Goal: Transaction & Acquisition: Purchase product/service

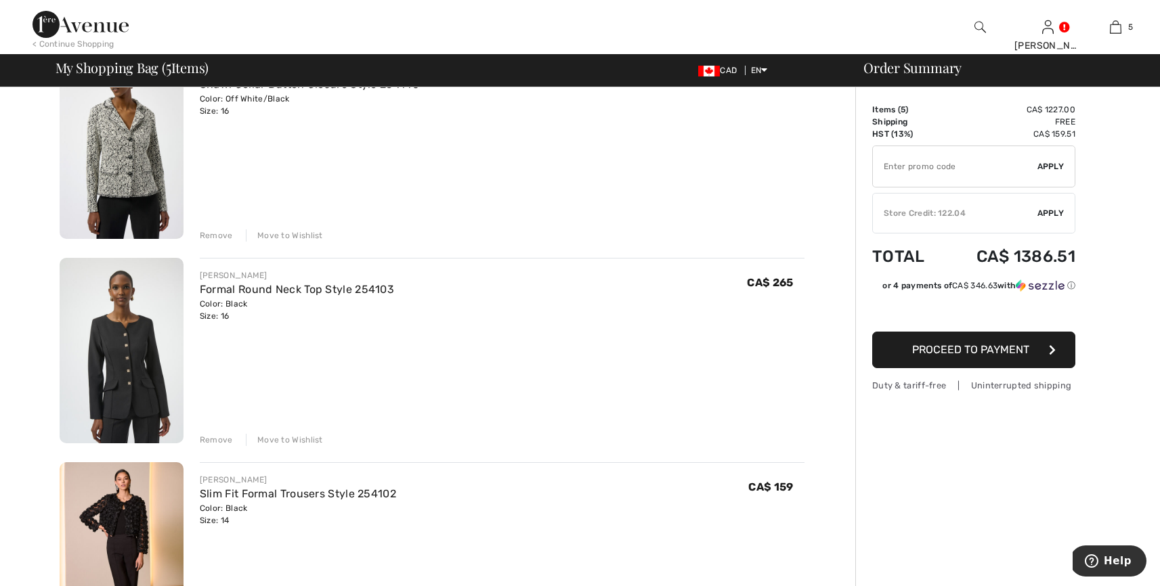
scroll to position [751, 0]
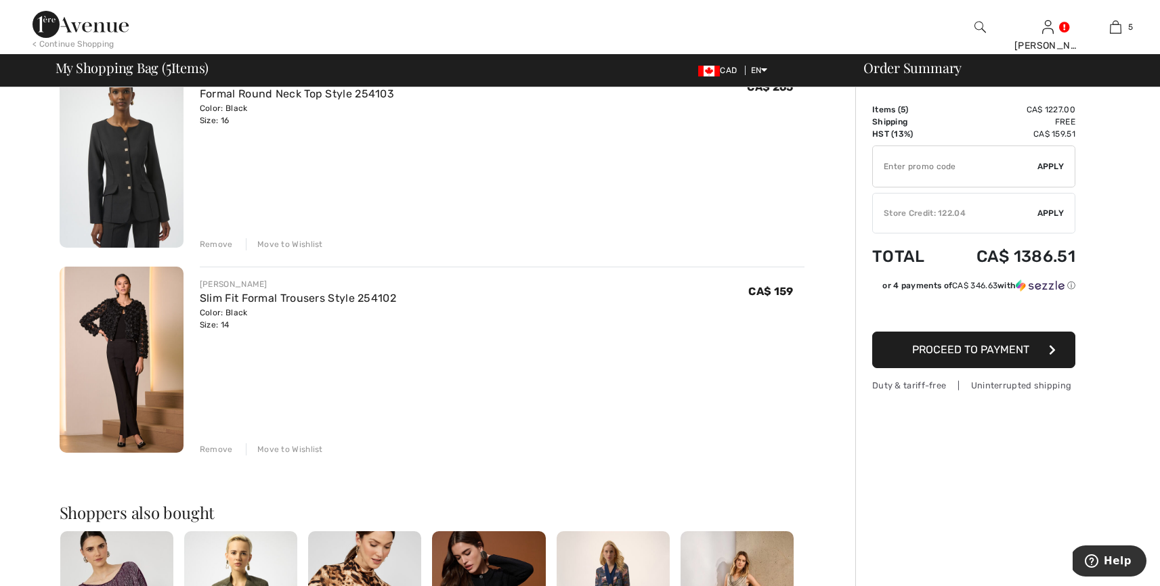
click at [295, 446] on div "Move to Wishlist" at bounding box center [284, 449] width 77 height 12
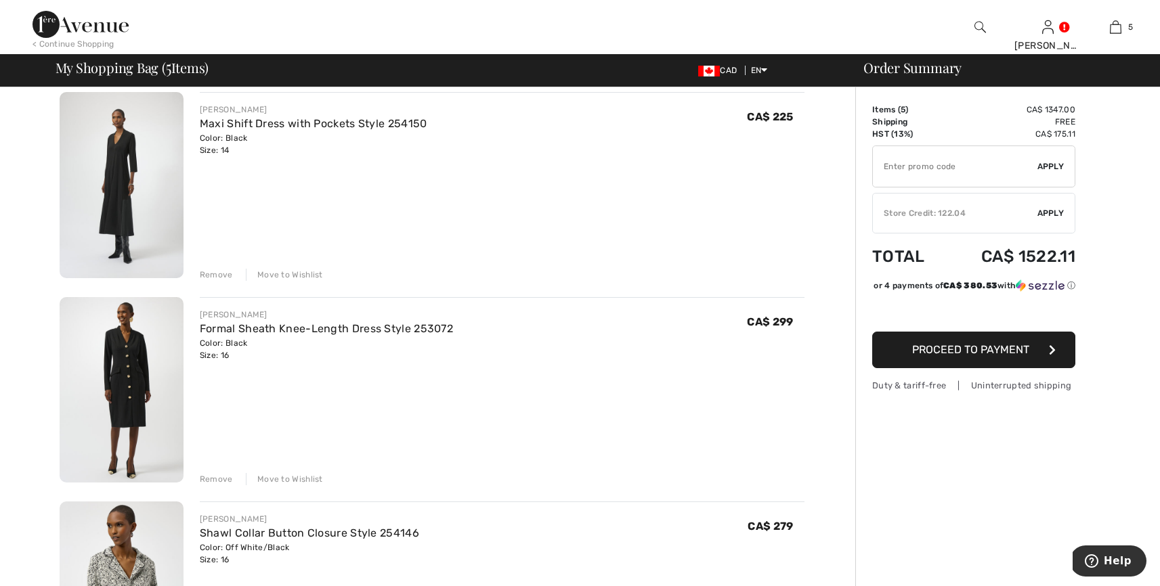
scroll to position [0, 0]
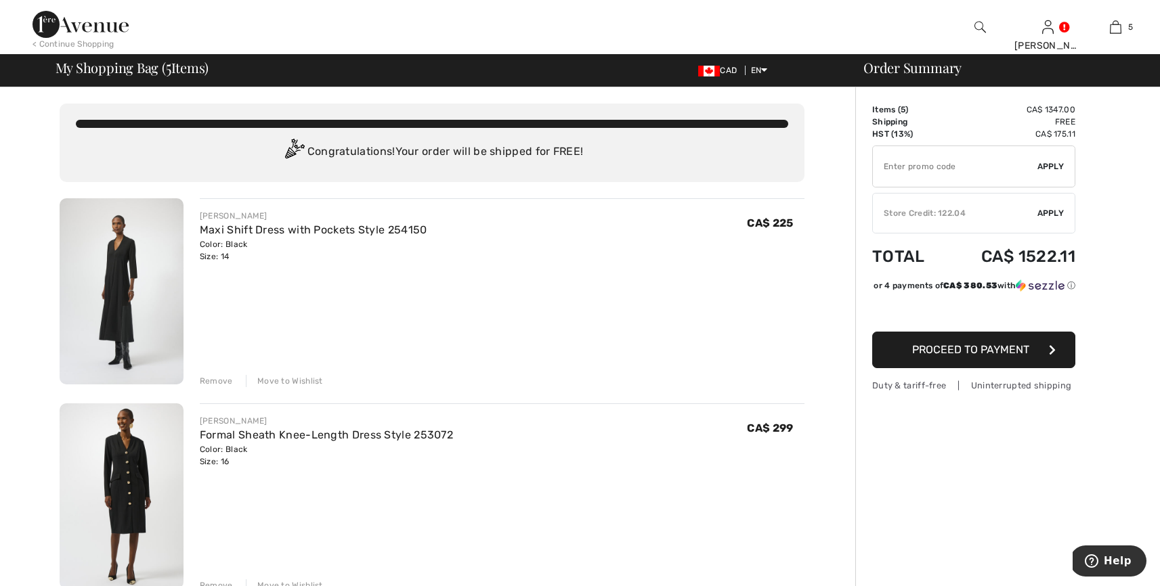
click at [476, 247] on div "JOSEPH RIBKOFF Maxi Shift Dress with Pockets Style 254150 Color: Black Size: 14…" at bounding box center [502, 236] width 605 height 53
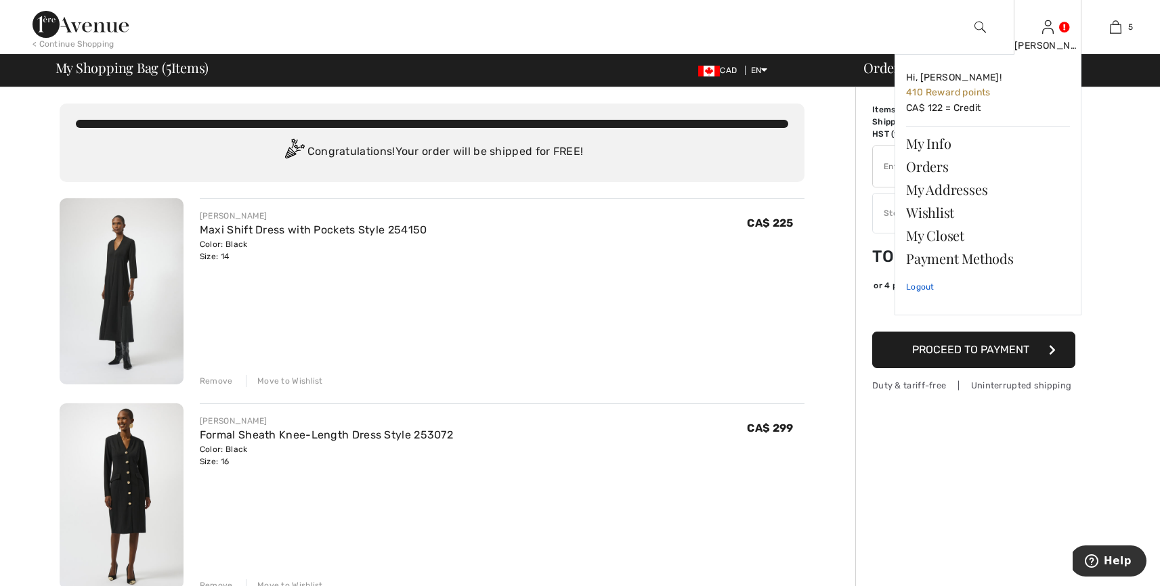
click at [930, 287] on link "Logout" at bounding box center [988, 287] width 164 height 34
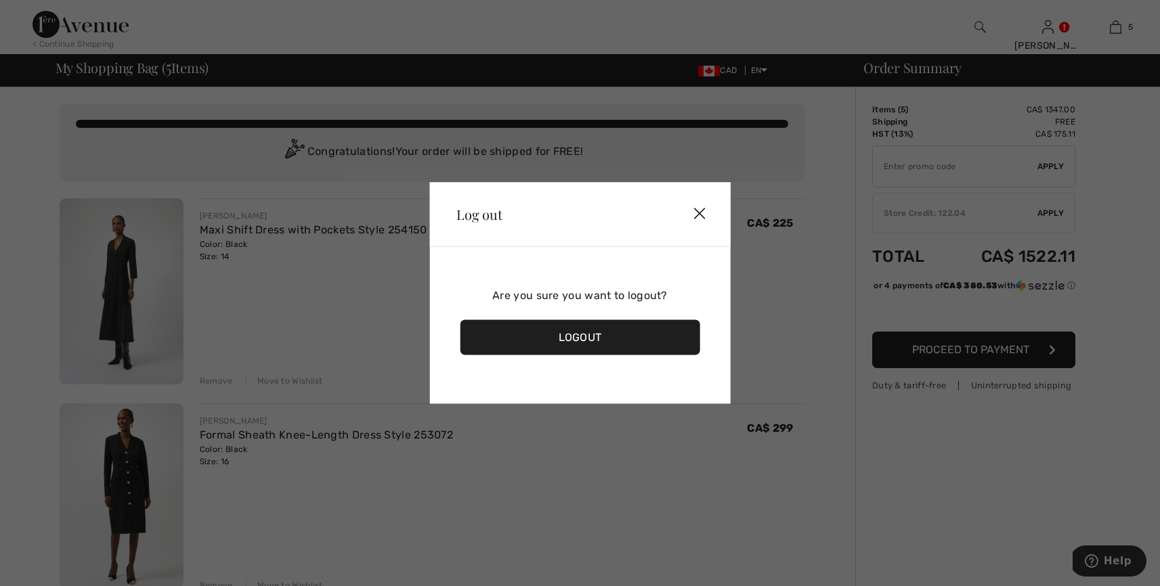
click at [598, 331] on div "Logout" at bounding box center [580, 337] width 240 height 35
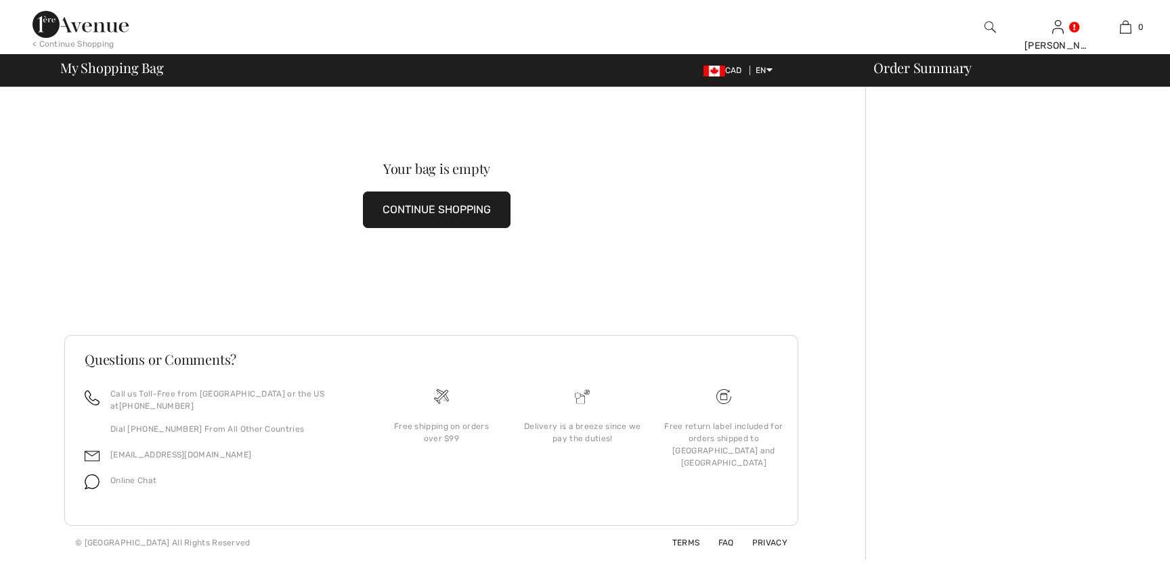
click at [1118, 26] on link "0" at bounding box center [1125, 27] width 66 height 16
click at [1128, 26] on img at bounding box center [1126, 27] width 12 height 16
click at [115, 74] on span "My Shopping Bag" at bounding box center [112, 68] width 104 height 14
click at [116, 71] on span "My Shopping Bag" at bounding box center [112, 68] width 104 height 14
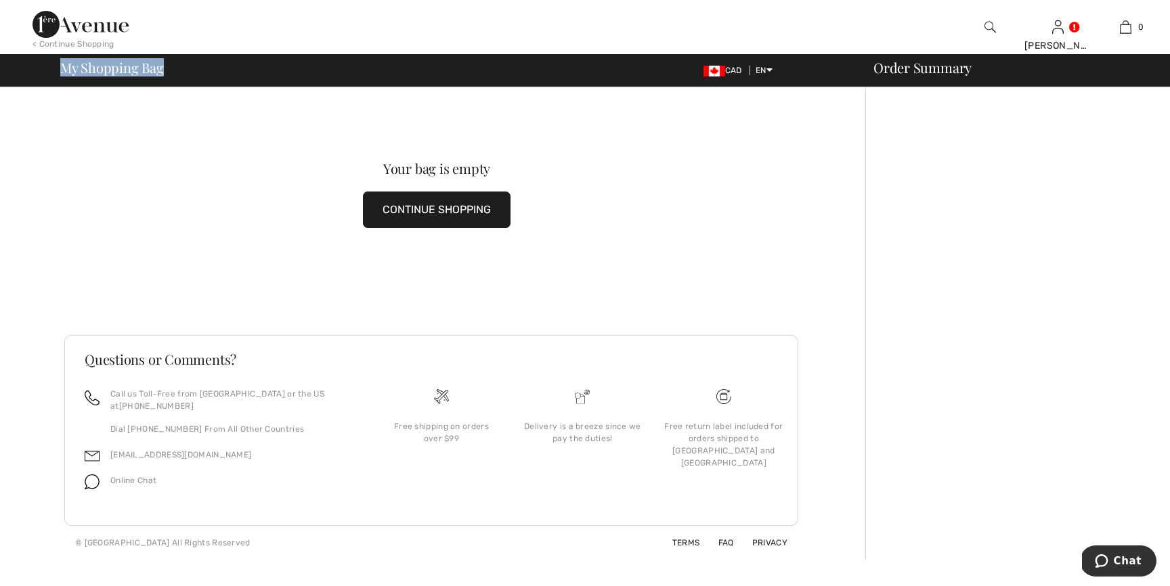
click at [116, 71] on span "My Shopping Bag" at bounding box center [112, 68] width 104 height 14
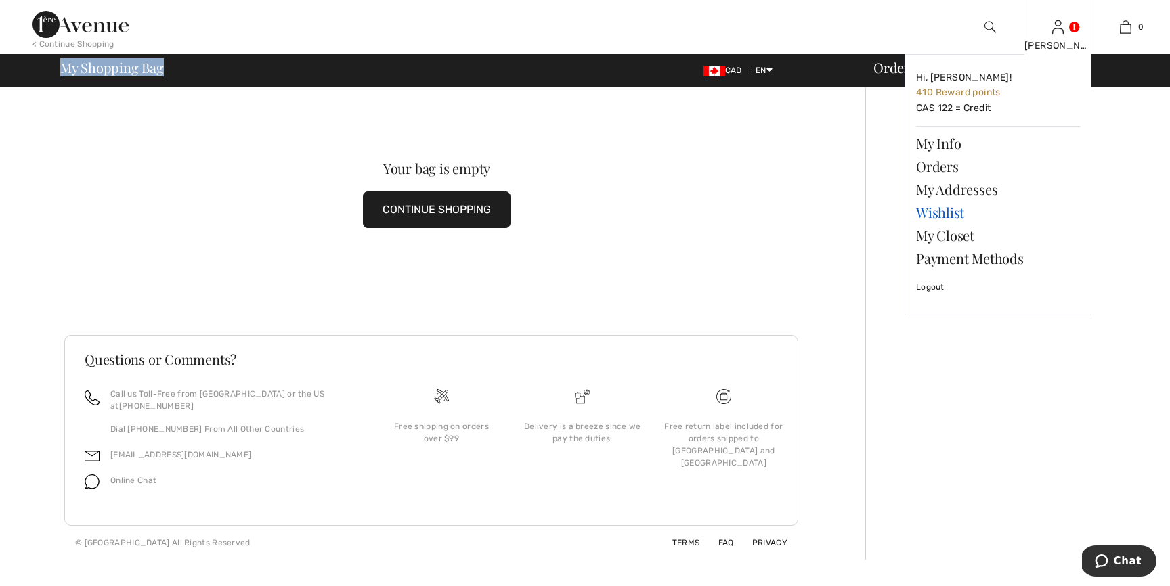
click at [951, 209] on link "Wishlist" at bounding box center [998, 212] width 164 height 23
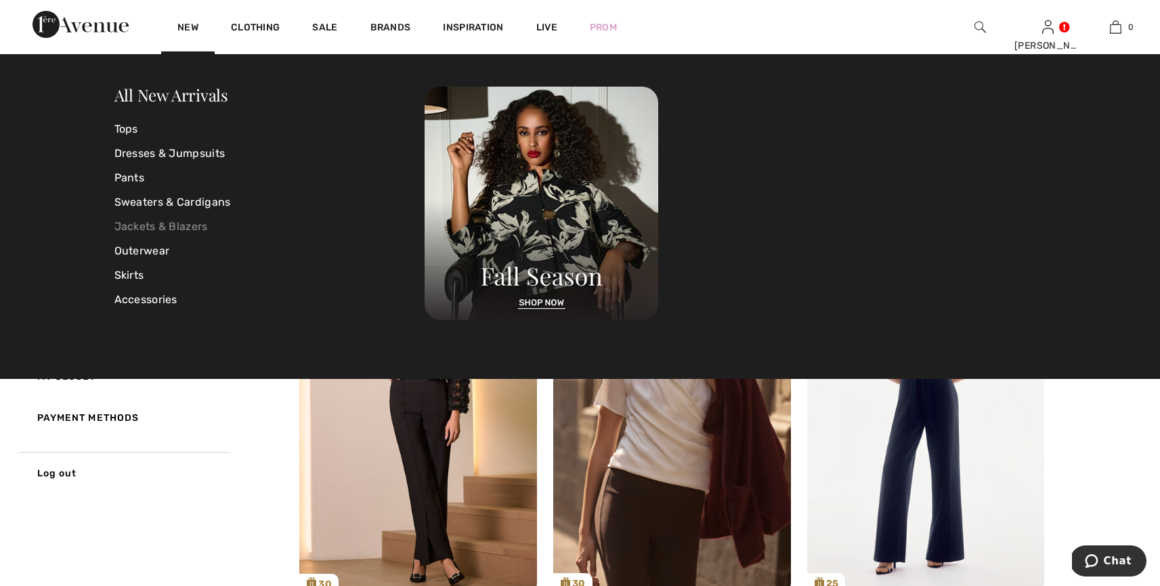
click at [150, 218] on link "Jackets & Blazers" at bounding box center [269, 227] width 311 height 24
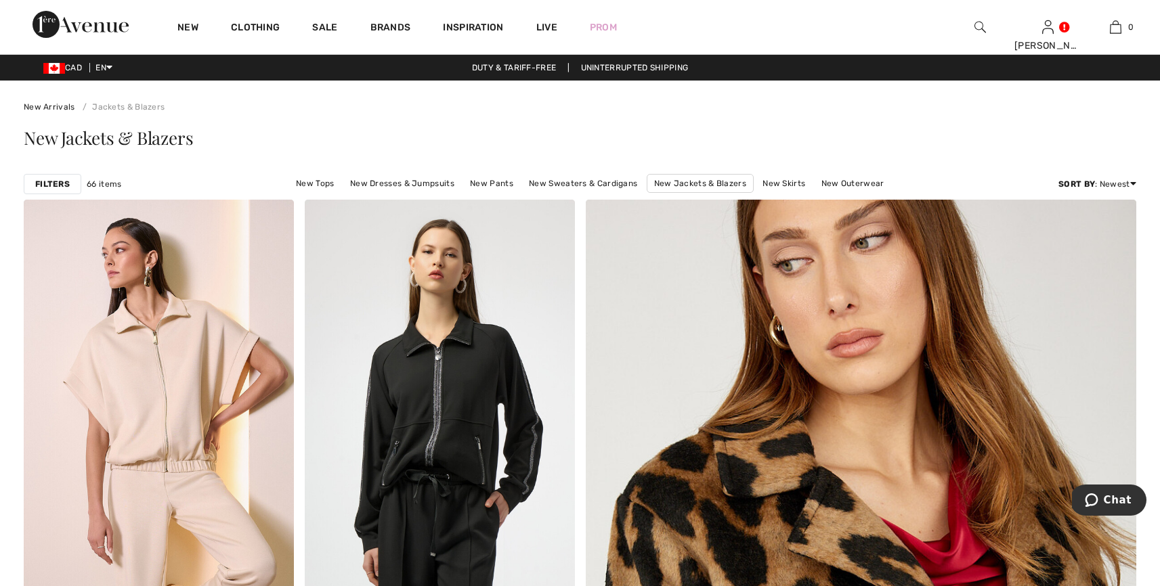
click at [59, 186] on strong "Filters" at bounding box center [52, 184] width 35 height 12
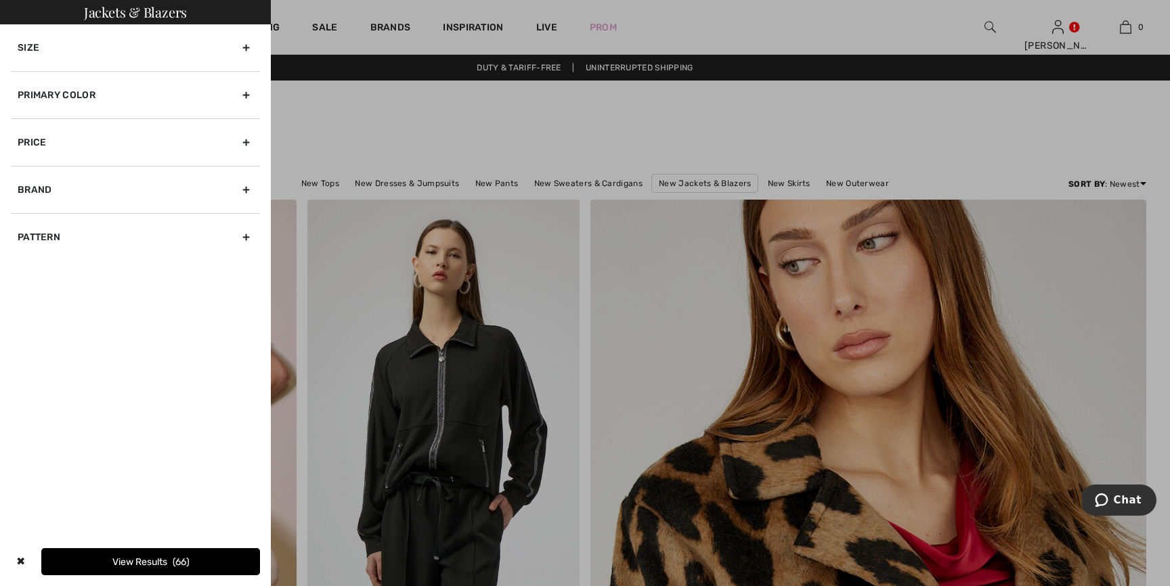
click at [75, 95] on div "Primary Color" at bounding box center [135, 94] width 249 height 47
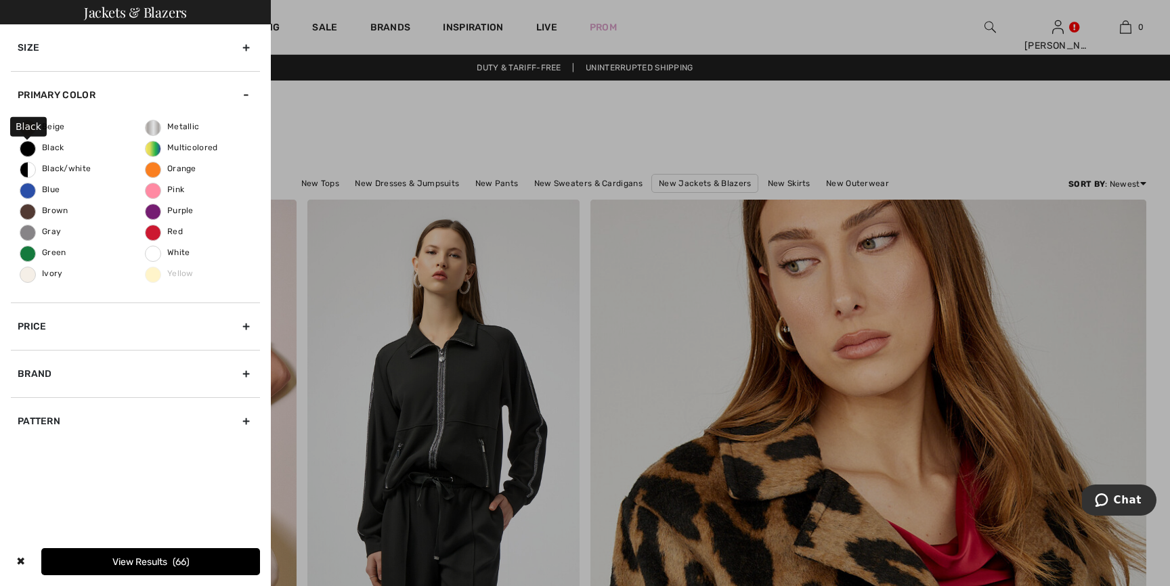
click at [57, 144] on span "Black" at bounding box center [42, 147] width 44 height 9
click at [0, 0] on input "Black" at bounding box center [0, 0] width 0 height 0
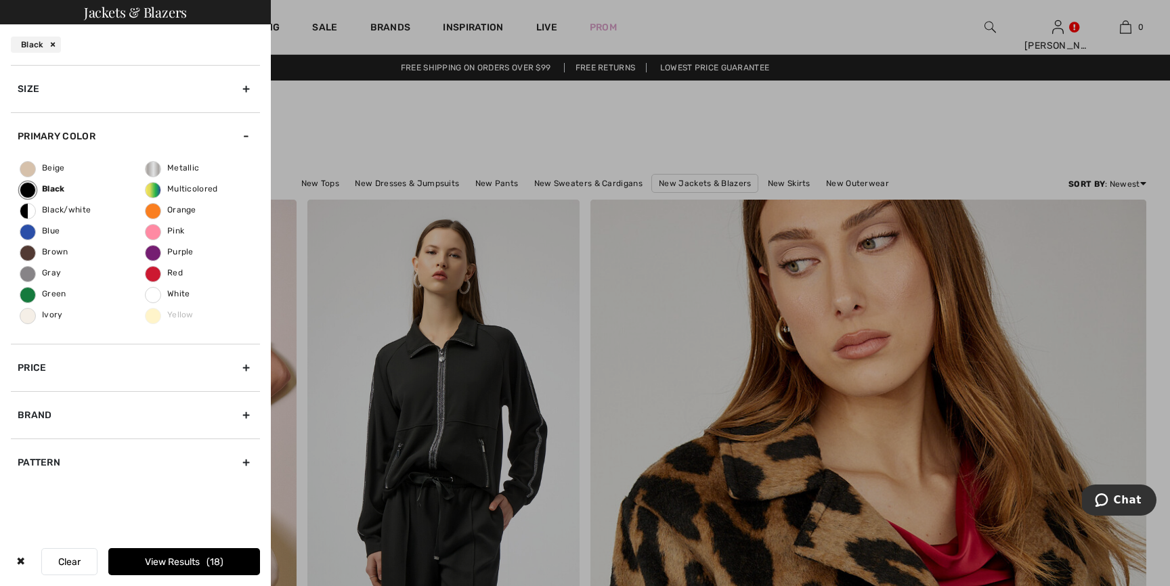
click at [41, 408] on div "Brand" at bounding box center [135, 414] width 249 height 47
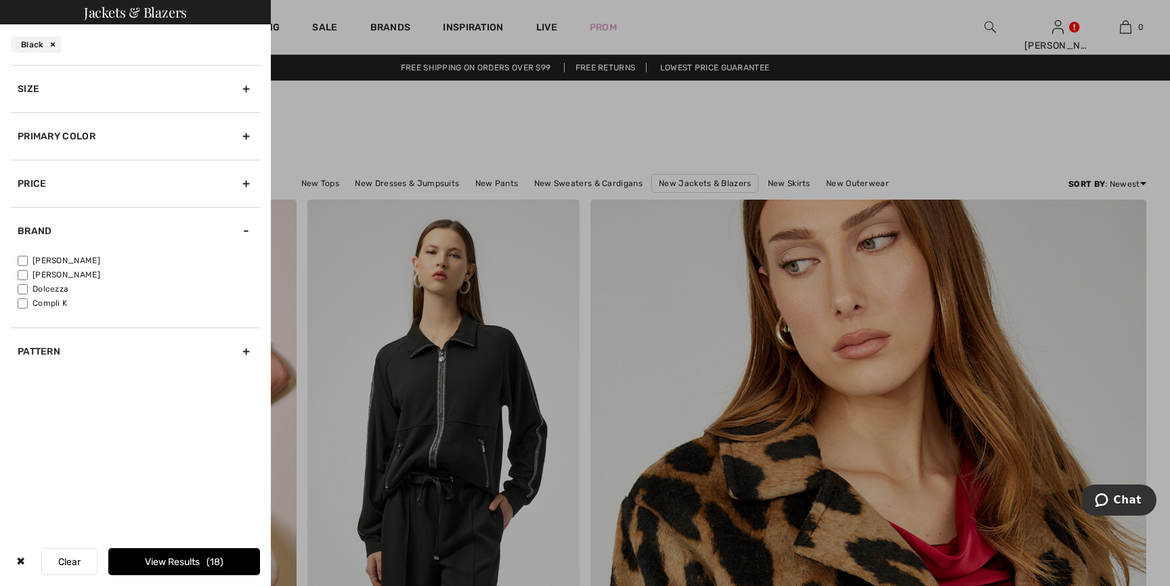
click at [21, 258] on input"] "[PERSON_NAME]" at bounding box center [23, 261] width 10 height 10
checkbox input"] "true"
click at [175, 562] on button "View Results 9" at bounding box center [184, 561] width 152 height 27
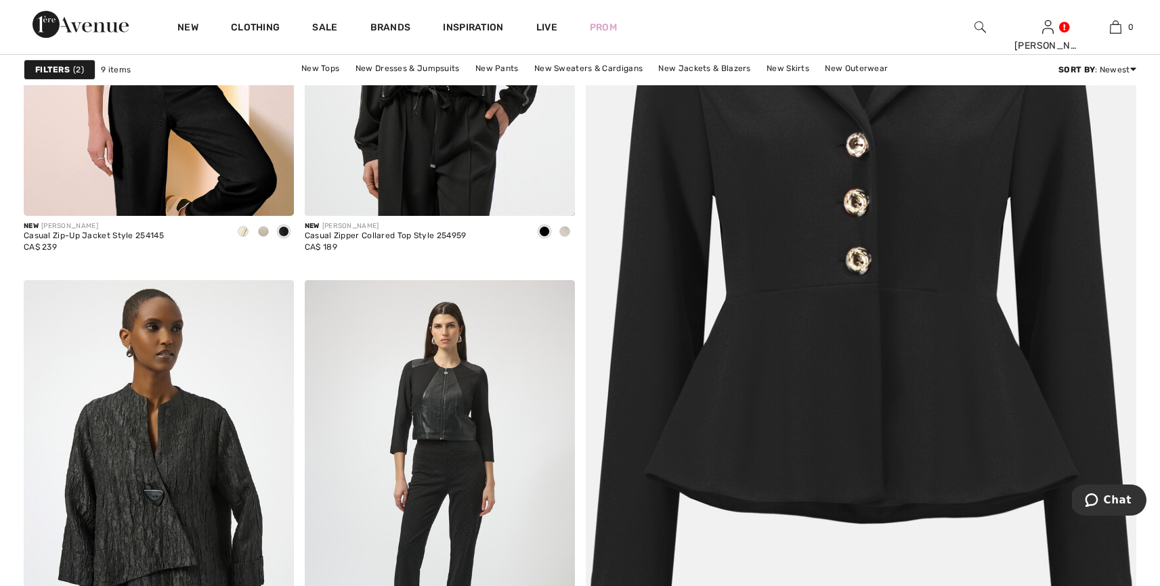
scroll to position [269, 0]
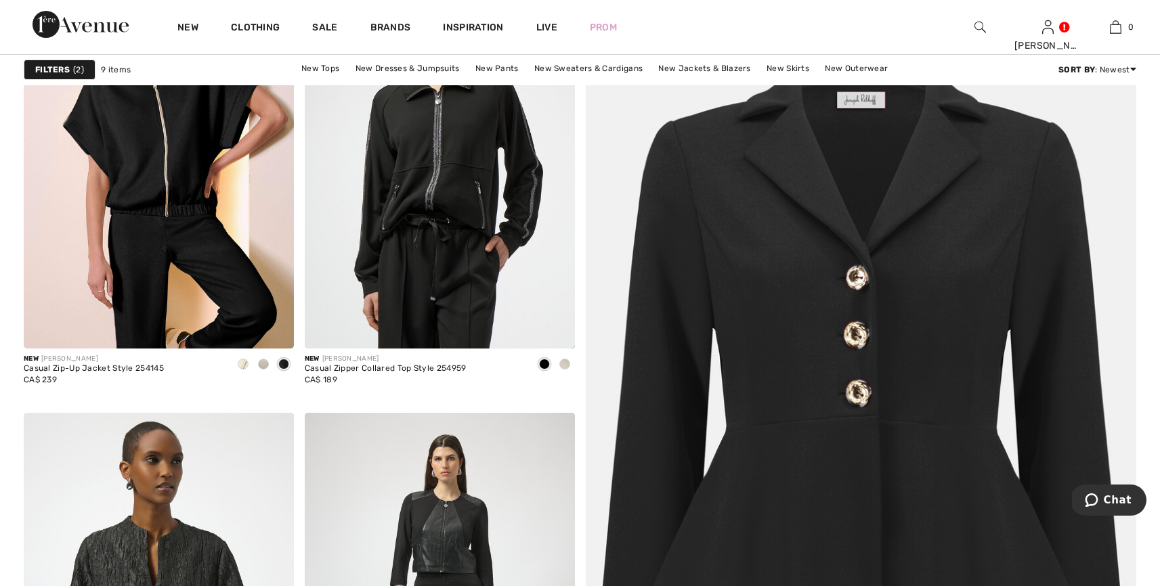
click at [917, 281] on img at bounding box center [860, 439] width 661 height 991
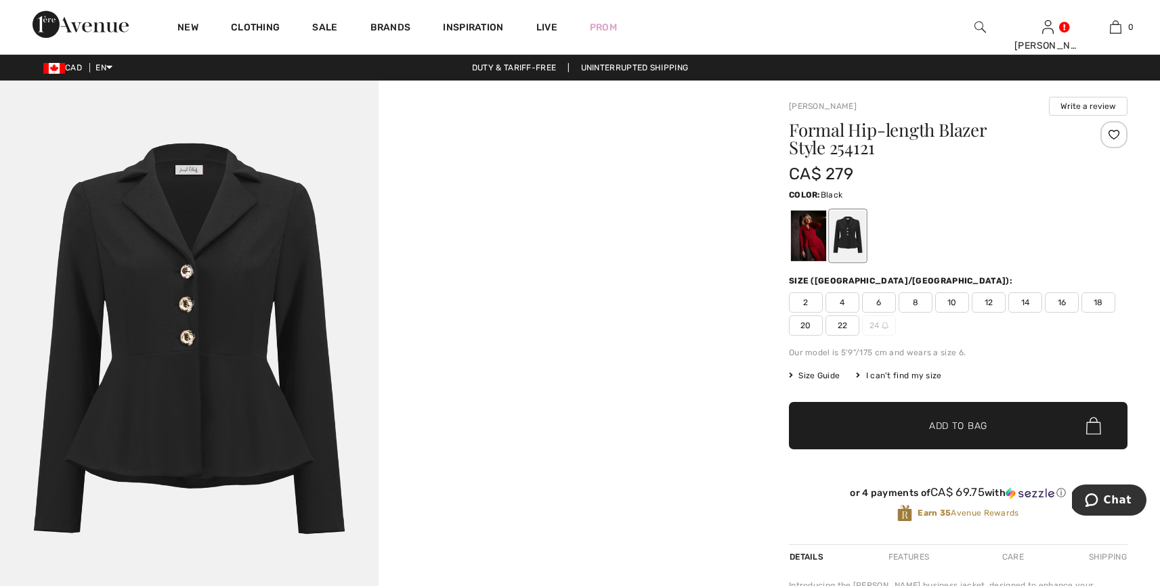
click at [1063, 301] on span "16" at bounding box center [1062, 302] width 34 height 20
click at [950, 421] on span "Add to Bag" at bounding box center [958, 426] width 58 height 14
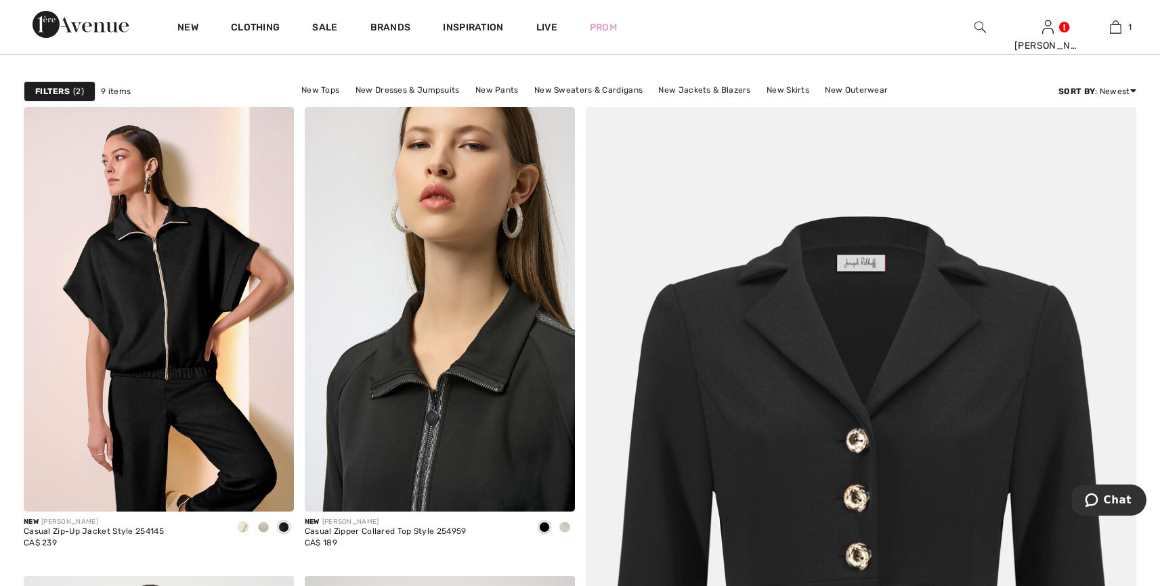
scroll to position [114, 0]
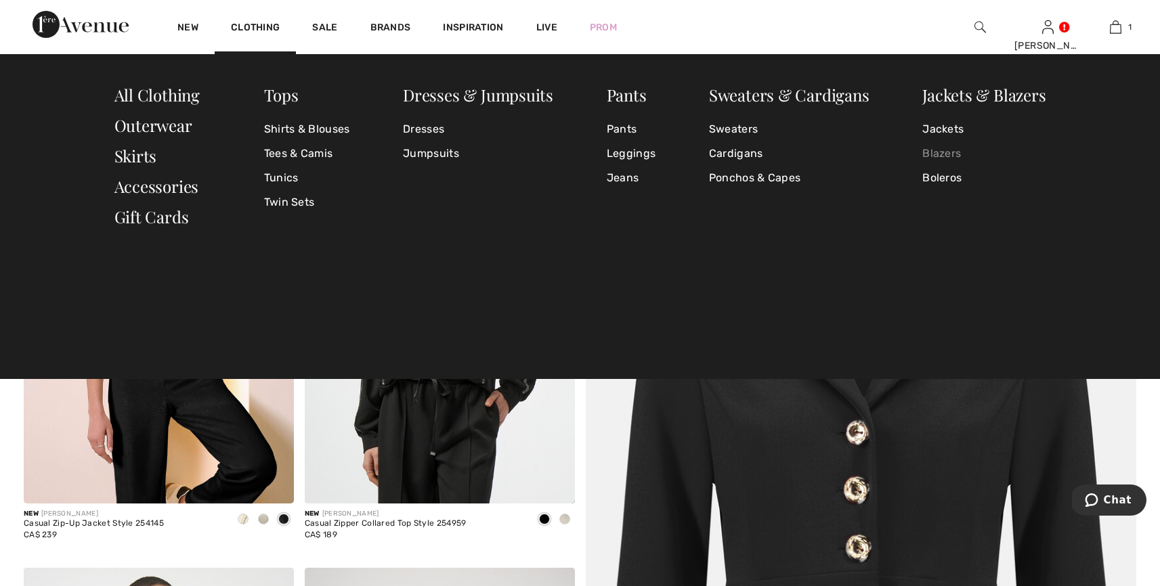
click at [930, 145] on link "Blazers" at bounding box center [983, 153] width 123 height 24
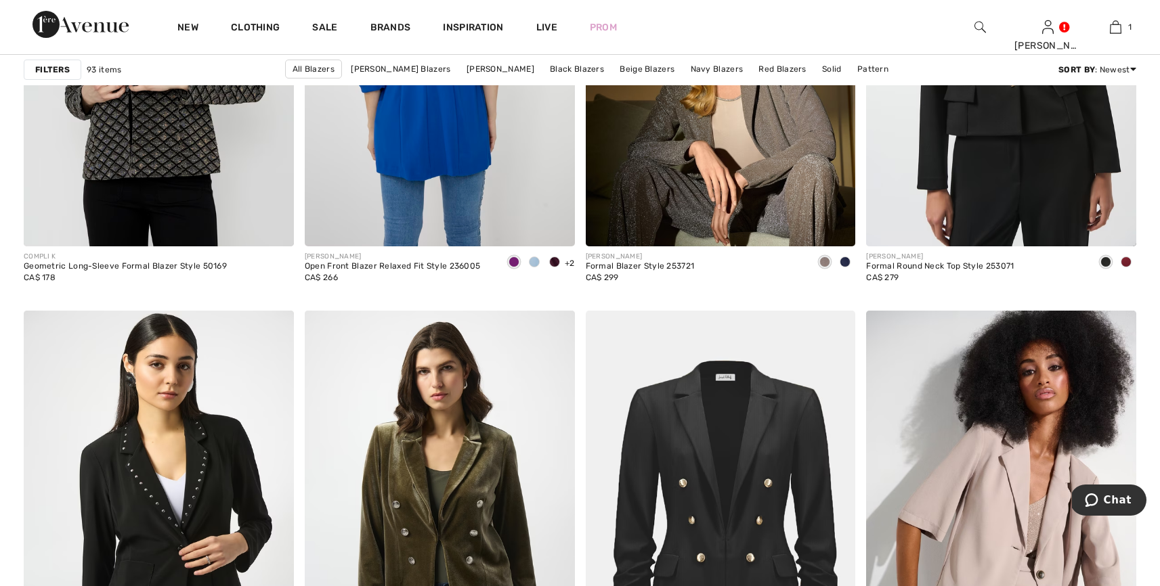
scroll to position [2690, 0]
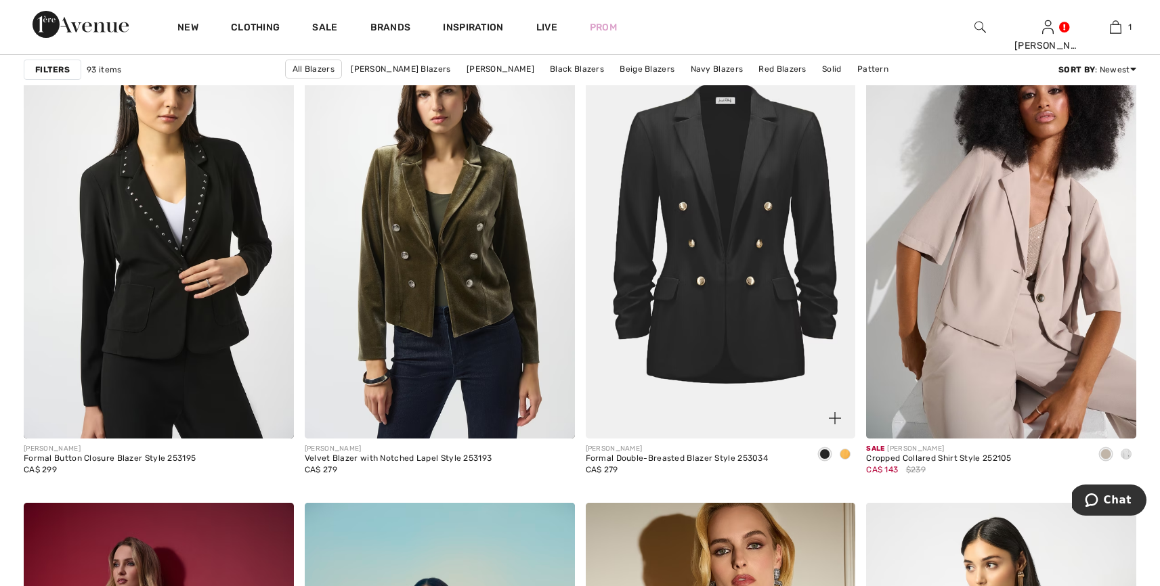
click at [753, 263] on img at bounding box center [721, 236] width 270 height 405
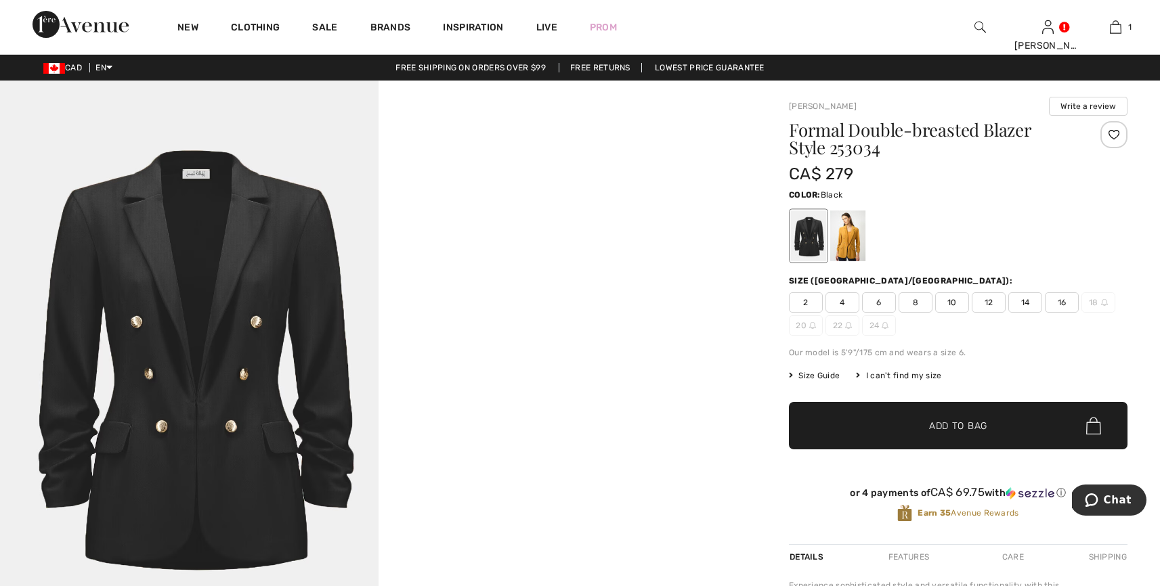
click at [794, 232] on div at bounding box center [808, 236] width 35 height 51
click at [165, 363] on img at bounding box center [189, 364] width 378 height 567
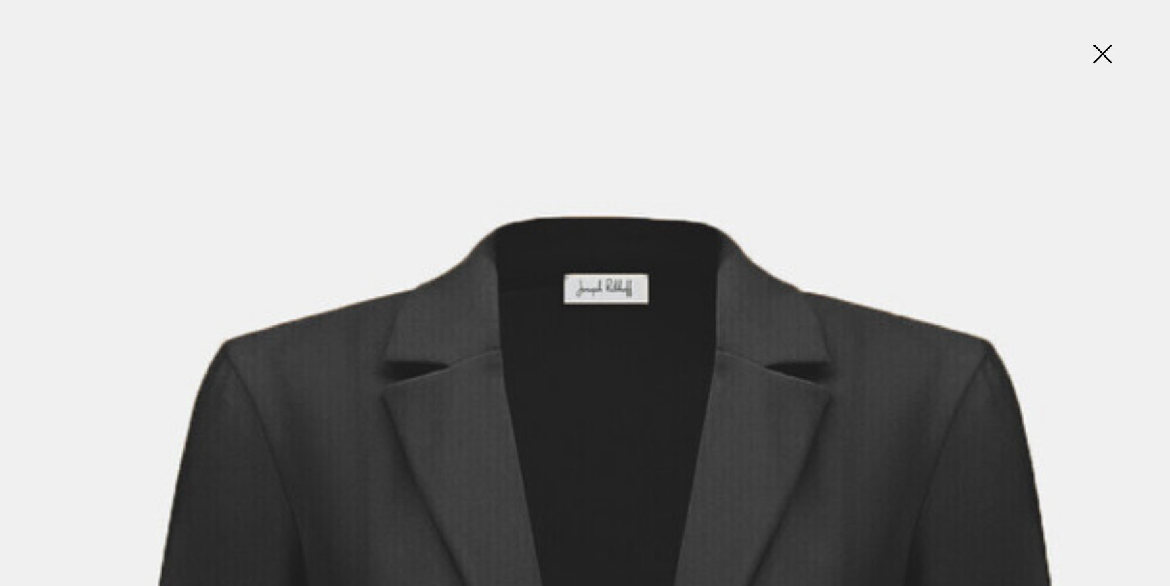
click at [1108, 47] on img at bounding box center [1102, 55] width 68 height 70
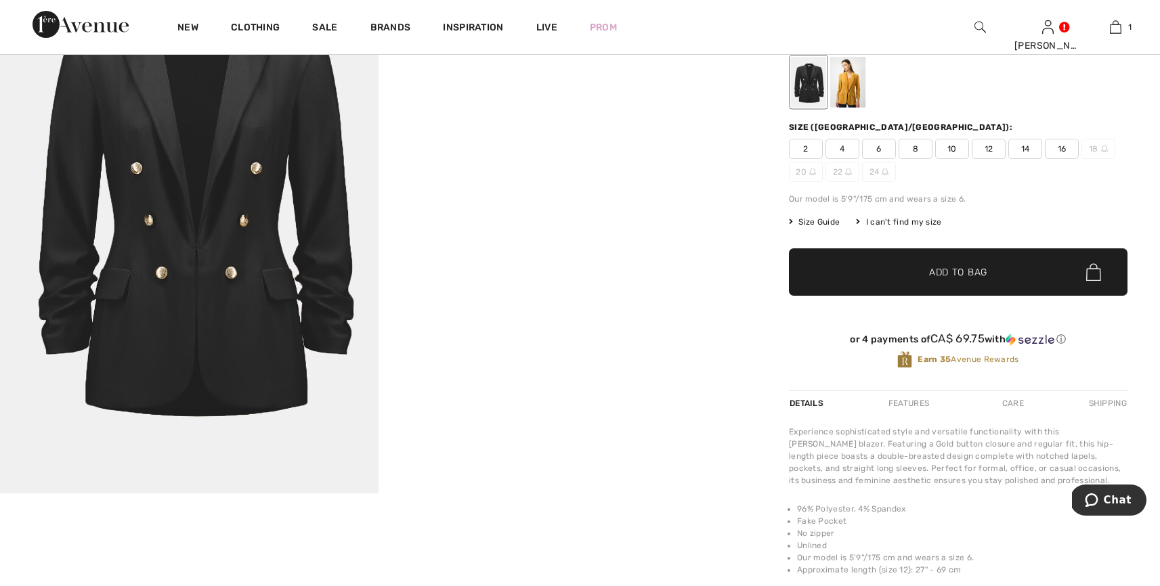
scroll to position [307, 0]
